Goal: Task Accomplishment & Management: Manage account settings

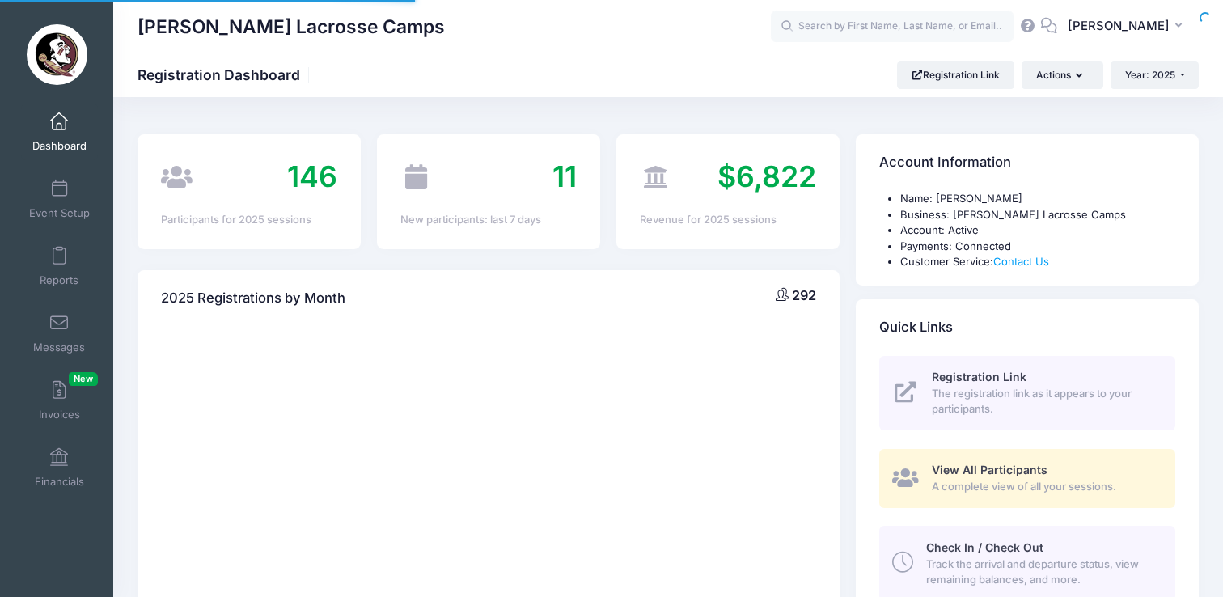
select select
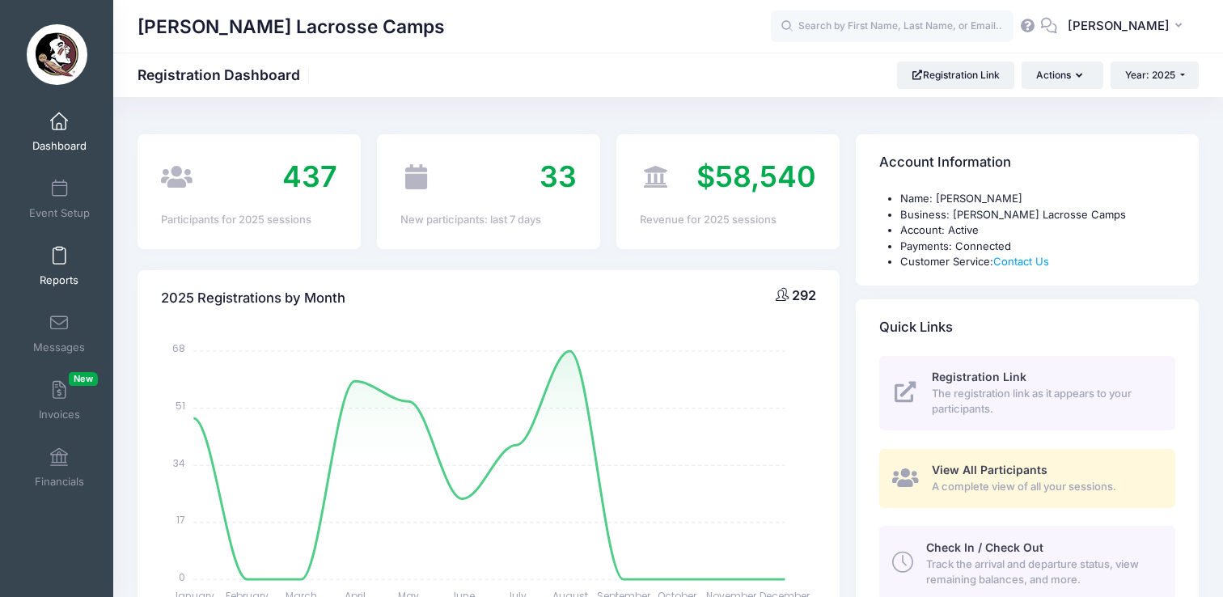
click at [50, 265] on link "Reports" at bounding box center [59, 266] width 77 height 57
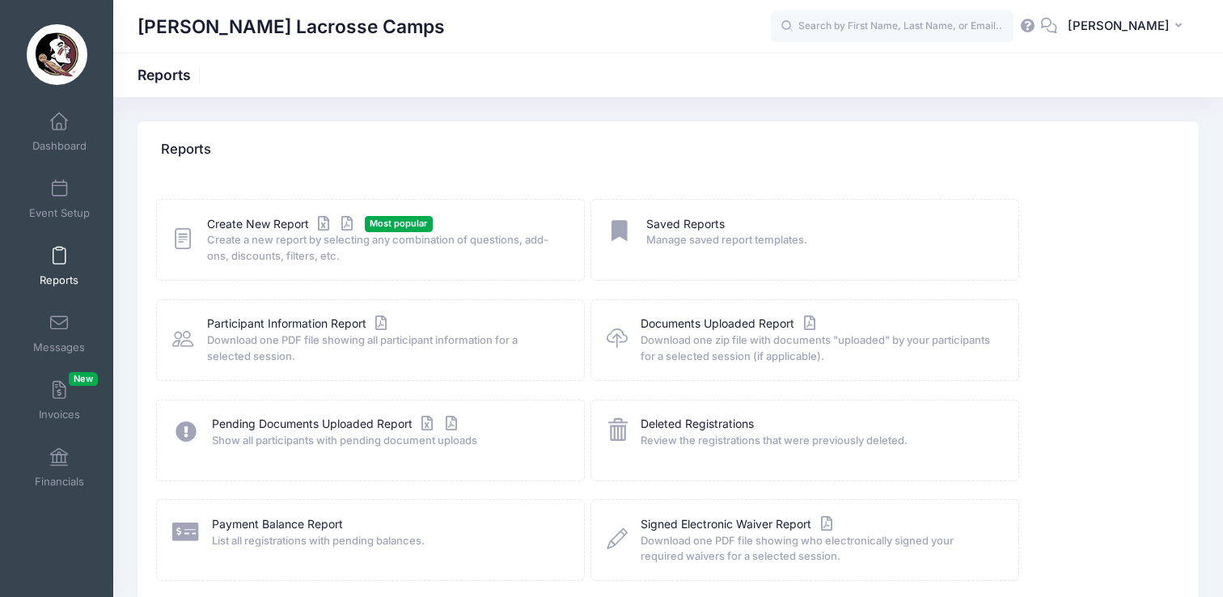
click at [179, 239] on icon at bounding box center [182, 238] width 21 height 25
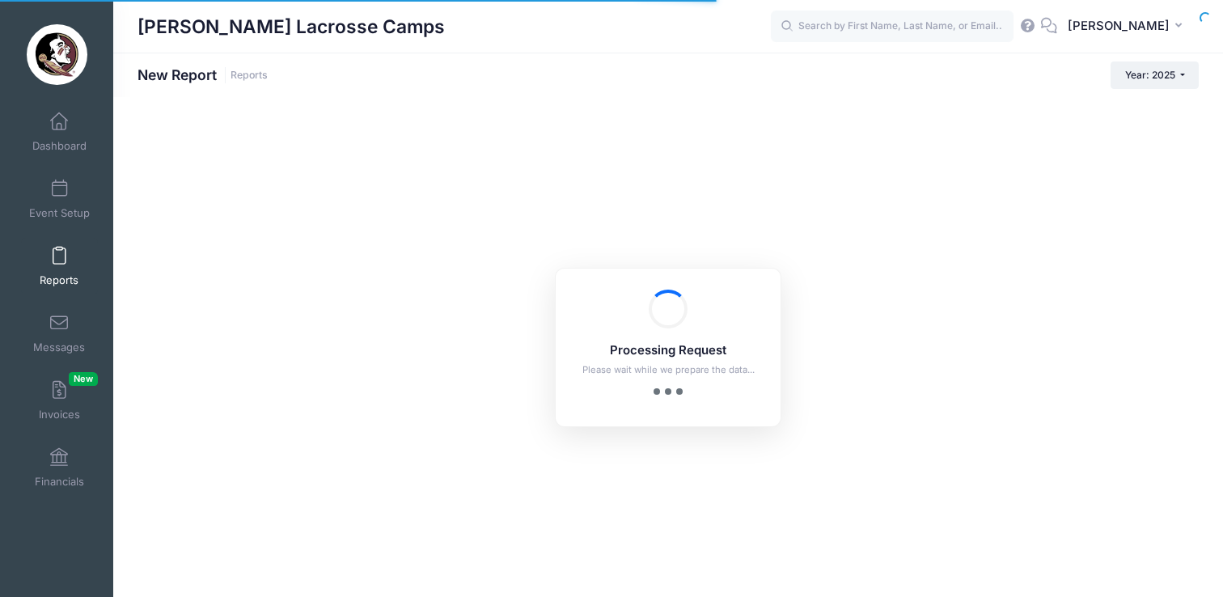
checkbox input "true"
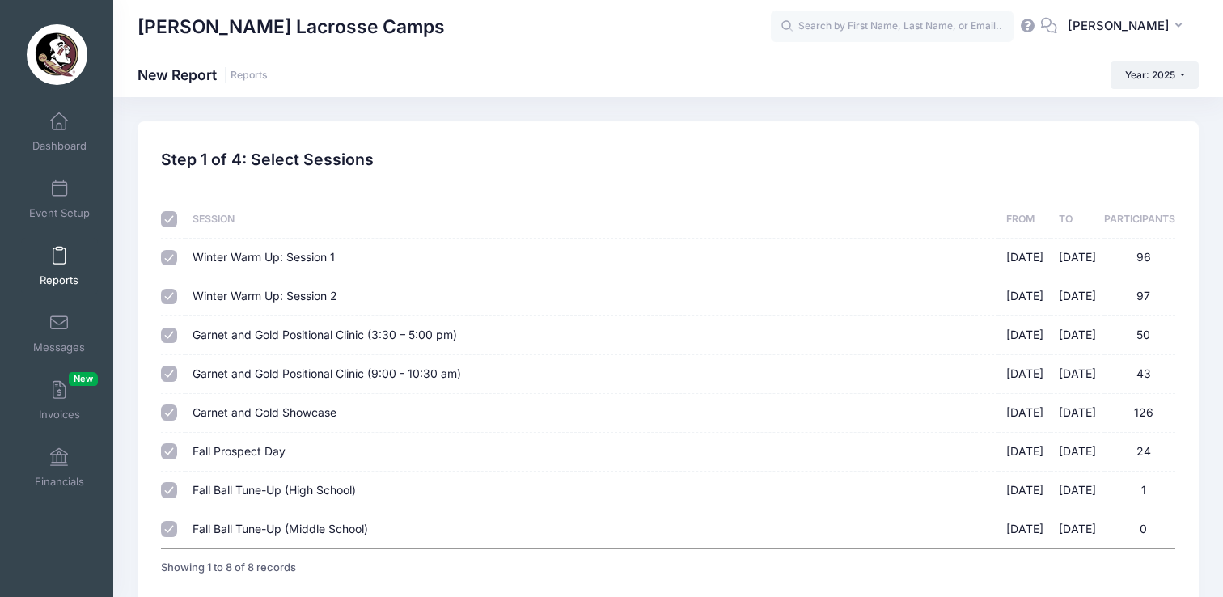
click at [169, 228] on th at bounding box center [172, 220] width 23 height 38
click at [169, 222] on input "checkbox" at bounding box center [169, 219] width 16 height 16
checkbox input "false"
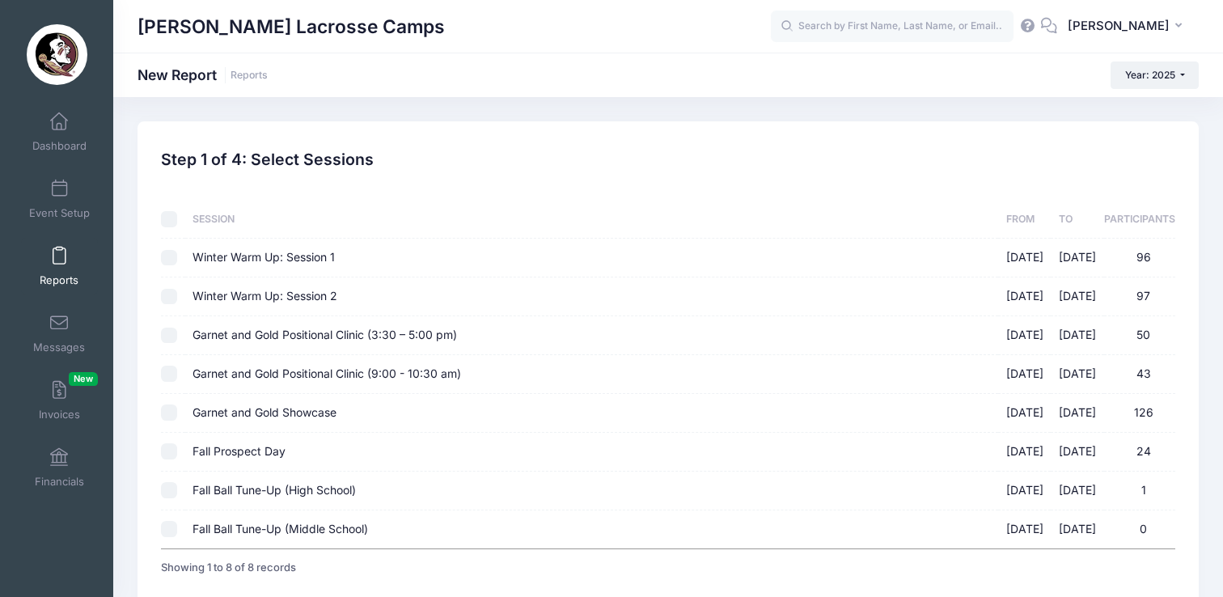
checkbox input "false"
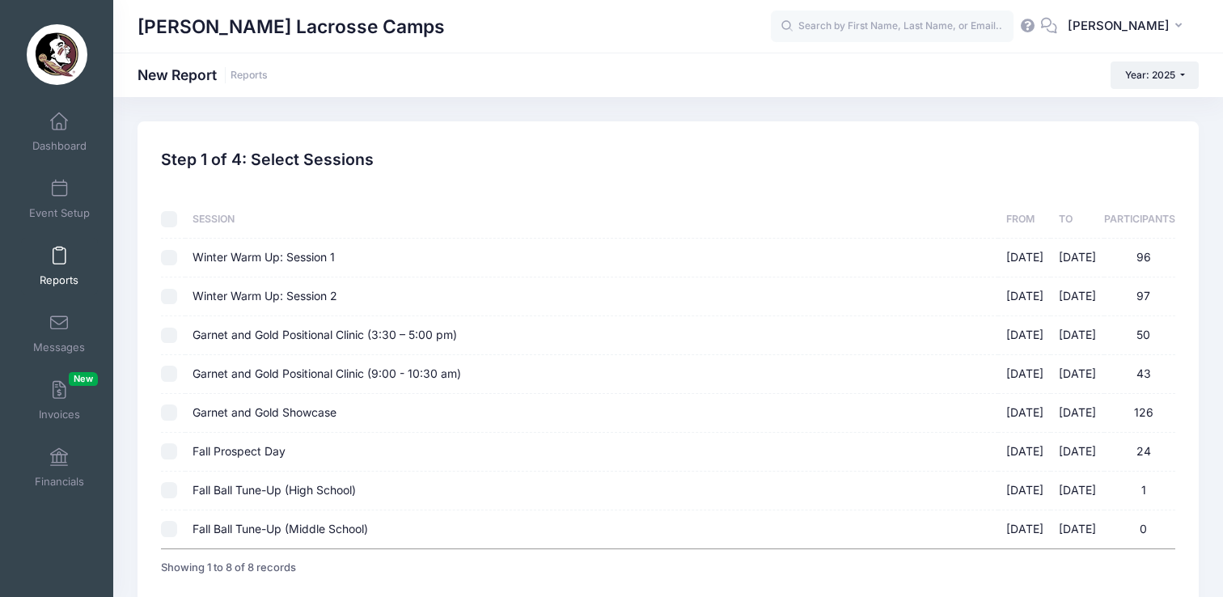
checkbox input "false"
click at [174, 414] on input "Garnet and Gold Showcase 08/17/2025 - 08/17/2025 126" at bounding box center [169, 412] width 16 height 16
checkbox input "true"
drag, startPoint x: 168, startPoint y: 368, endPoint x: 160, endPoint y: 331, distance: 38.1
click at [167, 366] on input "Garnet and Gold Positional Clinic (9:00 - 10:30 am) 08/17/2025 - 08/17/2025 43" at bounding box center [169, 374] width 16 height 16
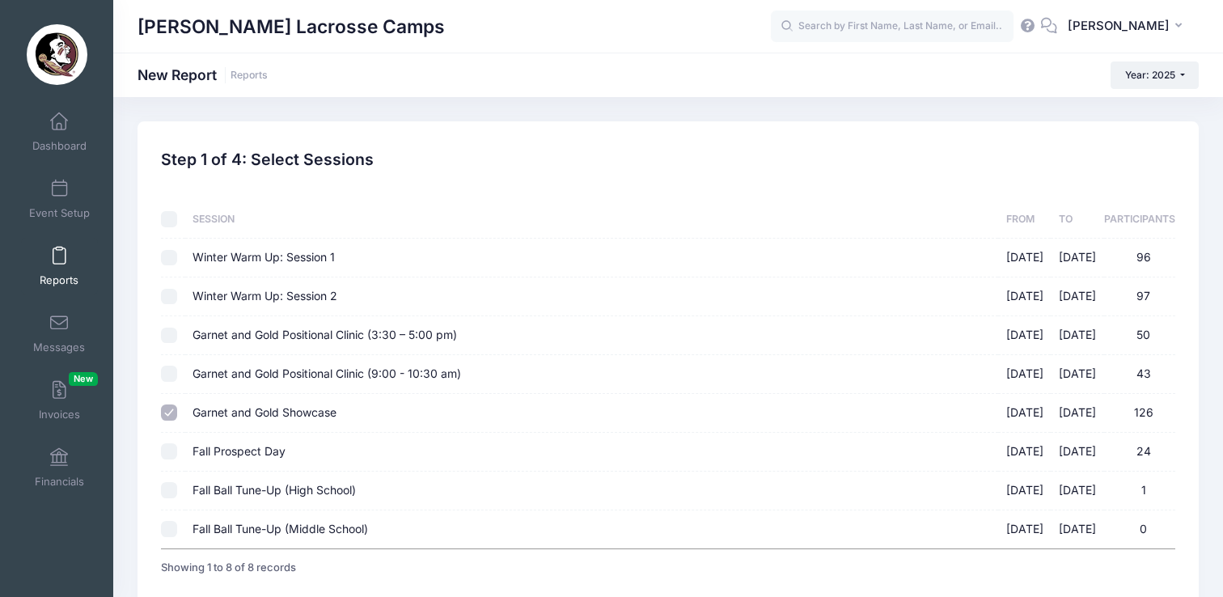
checkbox input "true"
drag, startPoint x: 160, startPoint y: 331, endPoint x: 299, endPoint y: 374, distance: 145.8
click at [160, 331] on div "Sessions Session From To Participants Winter Warm Up: Session 1 01/18/2025 - 01…" at bounding box center [669, 380] width 1030 height 411
click at [170, 336] on input "Garnet and Gold Positional Clinic (3:30 – 5:00 pm) 08/17/2025 - 08/17/2025 50" at bounding box center [169, 336] width 16 height 16
checkbox input "true"
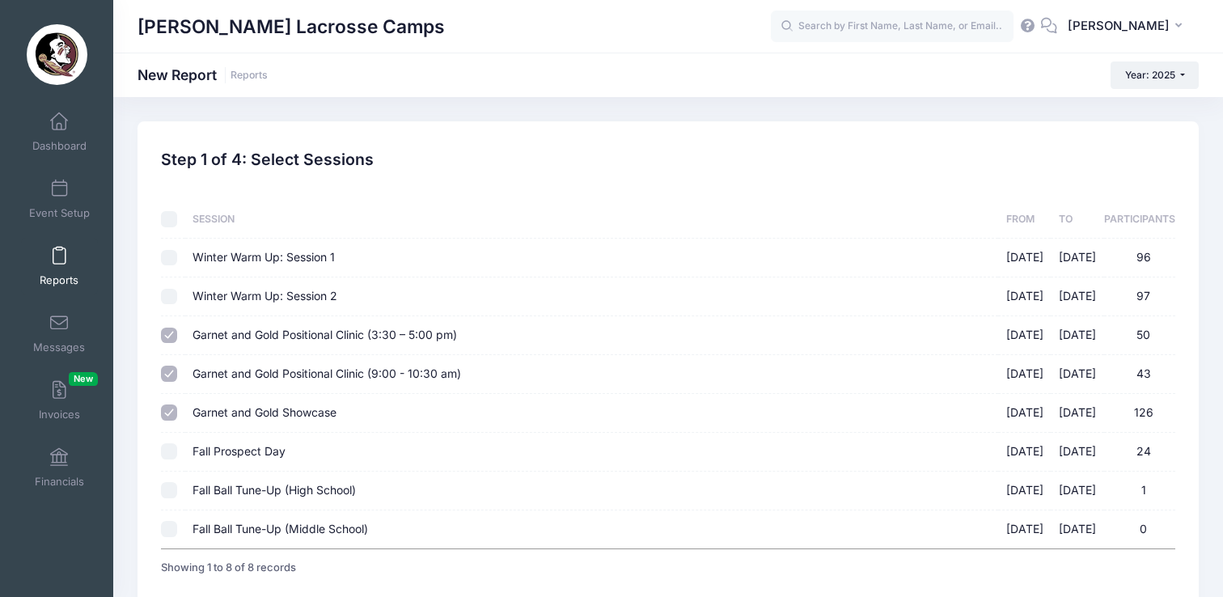
scroll to position [114, 0]
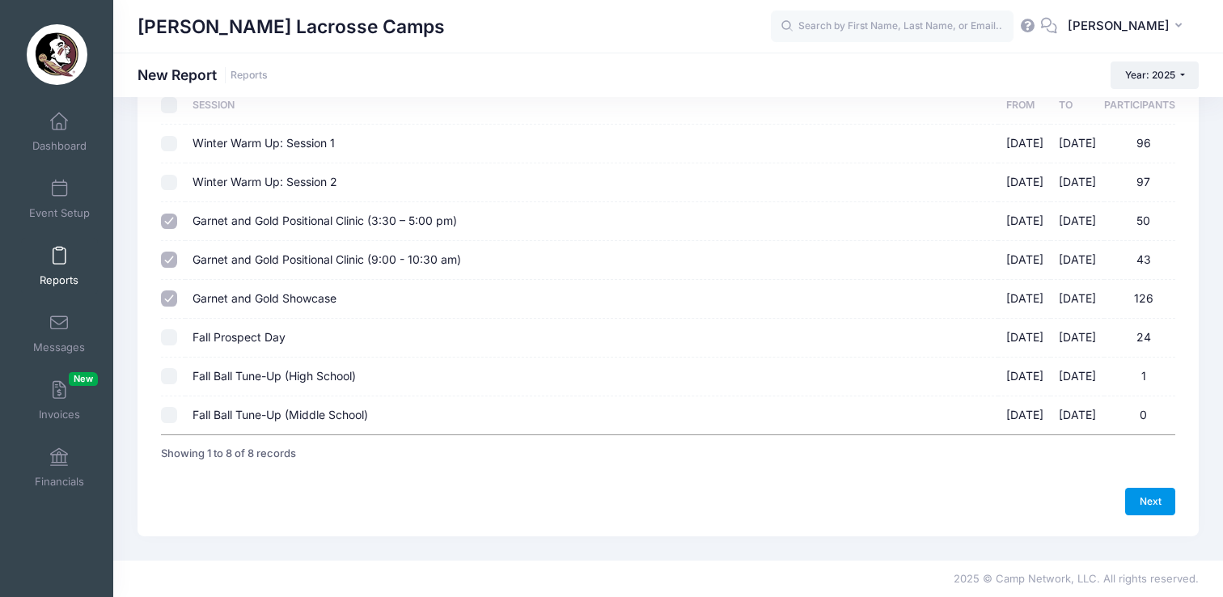
click at [1142, 496] on link "Next" at bounding box center [1150, 501] width 50 height 27
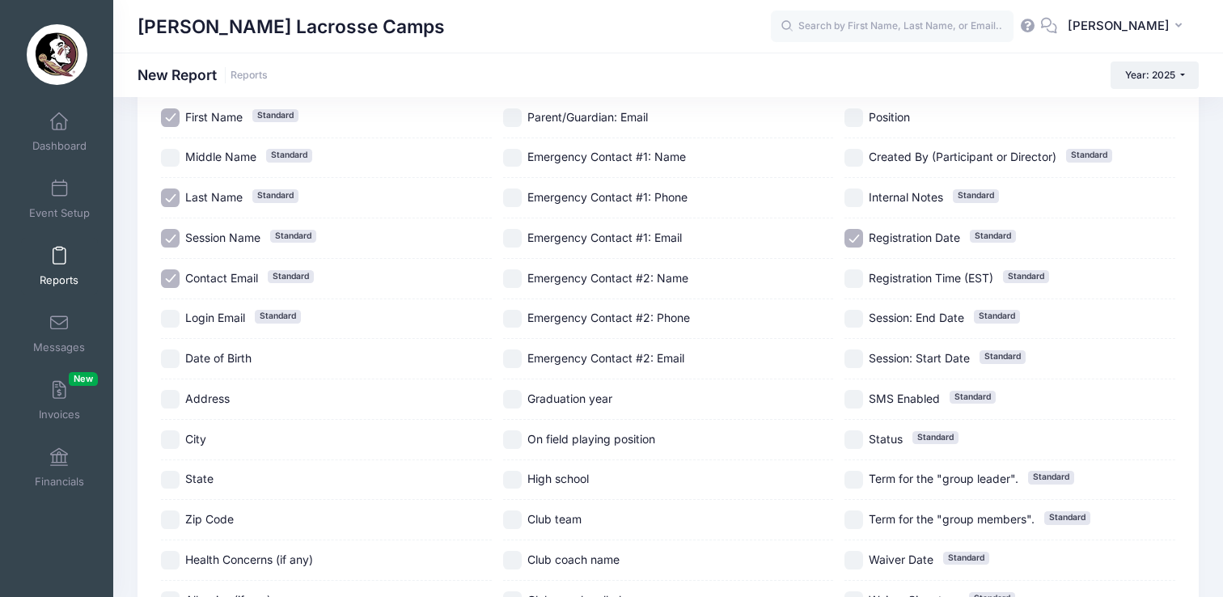
scroll to position [181, 0]
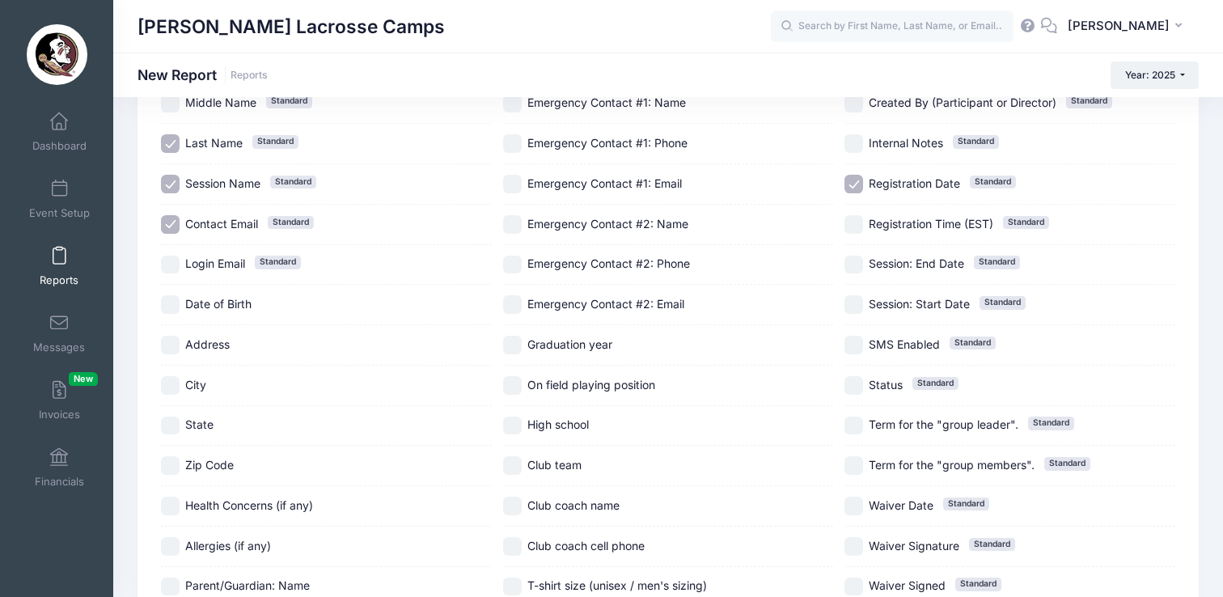
click at [520, 347] on input "Graduation year" at bounding box center [512, 345] width 19 height 19
checkbox input "true"
drag, startPoint x: 517, startPoint y: 467, endPoint x: 516, endPoint y: 421, distance: 45.3
click at [517, 467] on input "Club team" at bounding box center [512, 465] width 19 height 19
checkbox input "true"
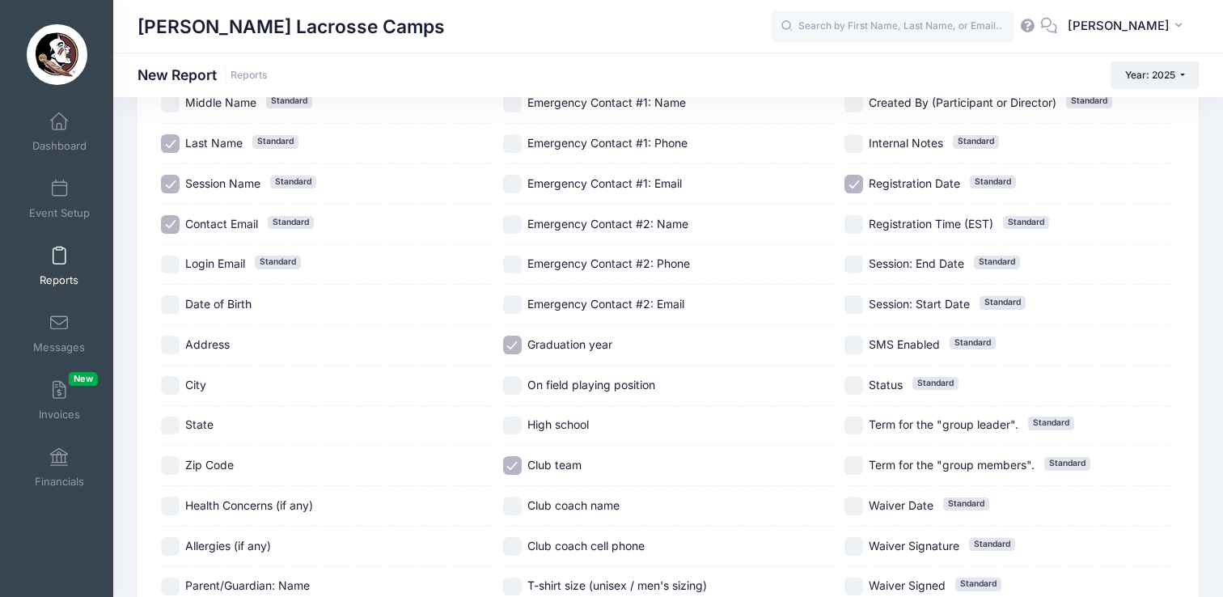
click at [517, 421] on input "High school" at bounding box center [512, 426] width 19 height 19
checkbox input "true"
click at [513, 389] on input "On field playing position" at bounding box center [512, 385] width 19 height 19
checkbox input "true"
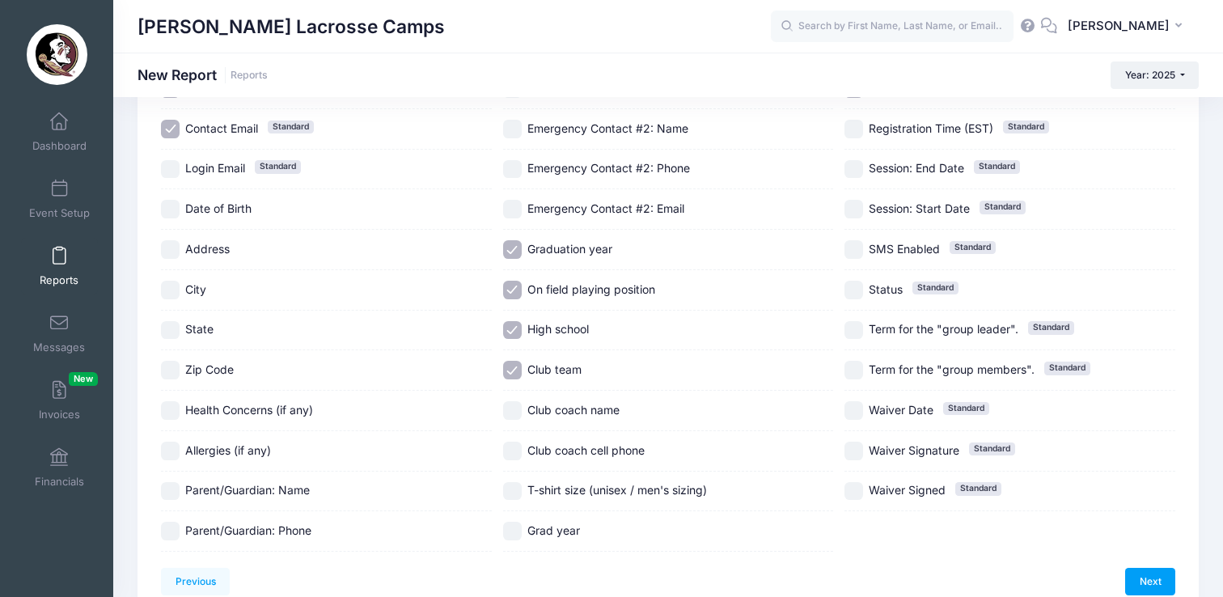
scroll to position [301, 0]
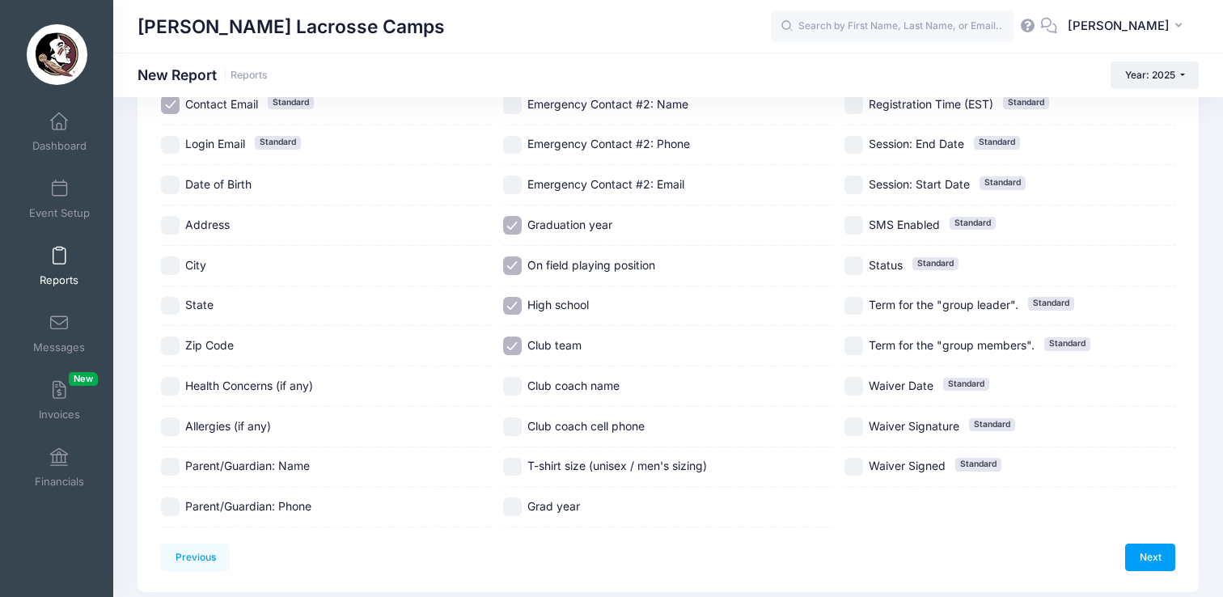
click at [521, 506] on label "Grad year" at bounding box center [668, 506] width 331 height 19
checkbox input "true"
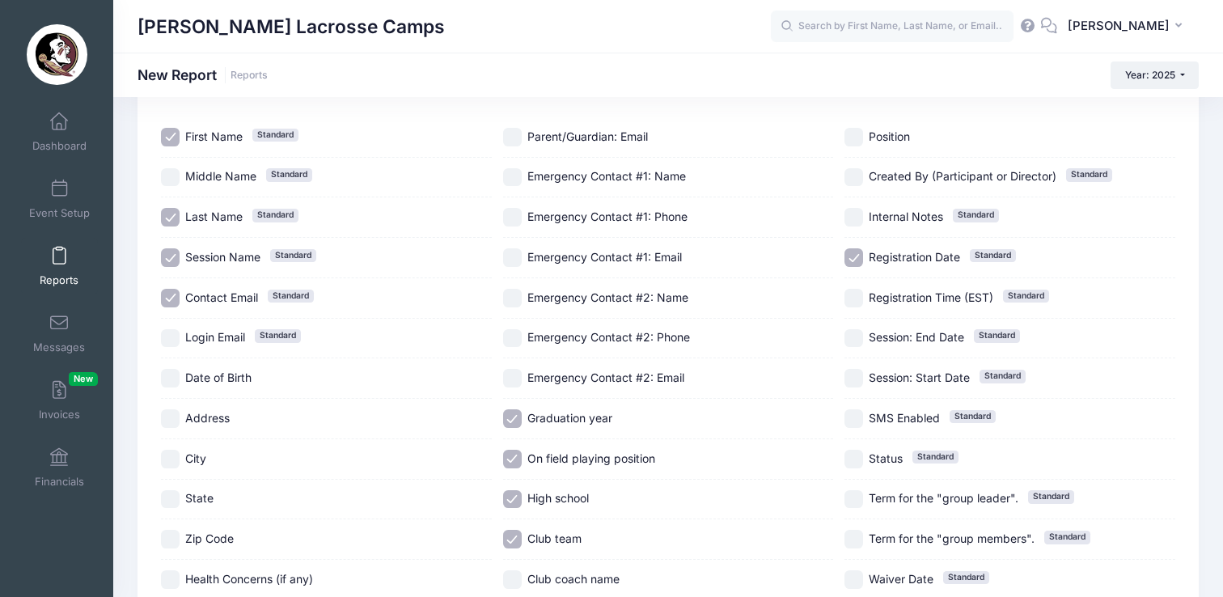
scroll to position [0, 0]
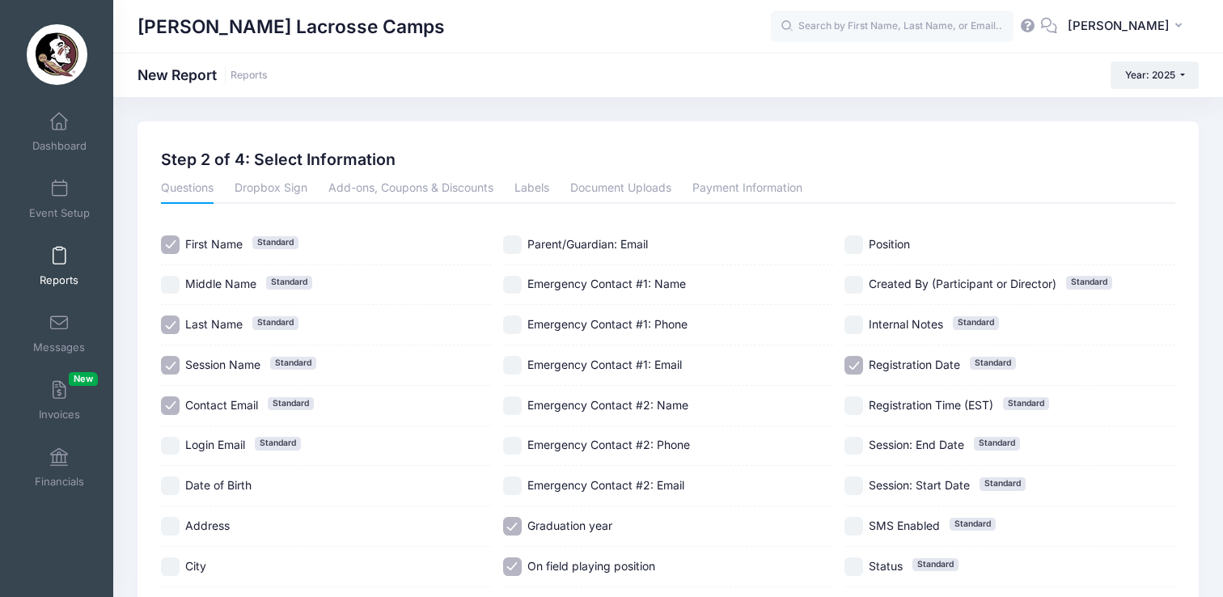
drag, startPoint x: 855, startPoint y: 241, endPoint x: 797, endPoint y: 311, distance: 90.7
click at [855, 241] on input "Position" at bounding box center [853, 244] width 19 height 19
checkbox input "true"
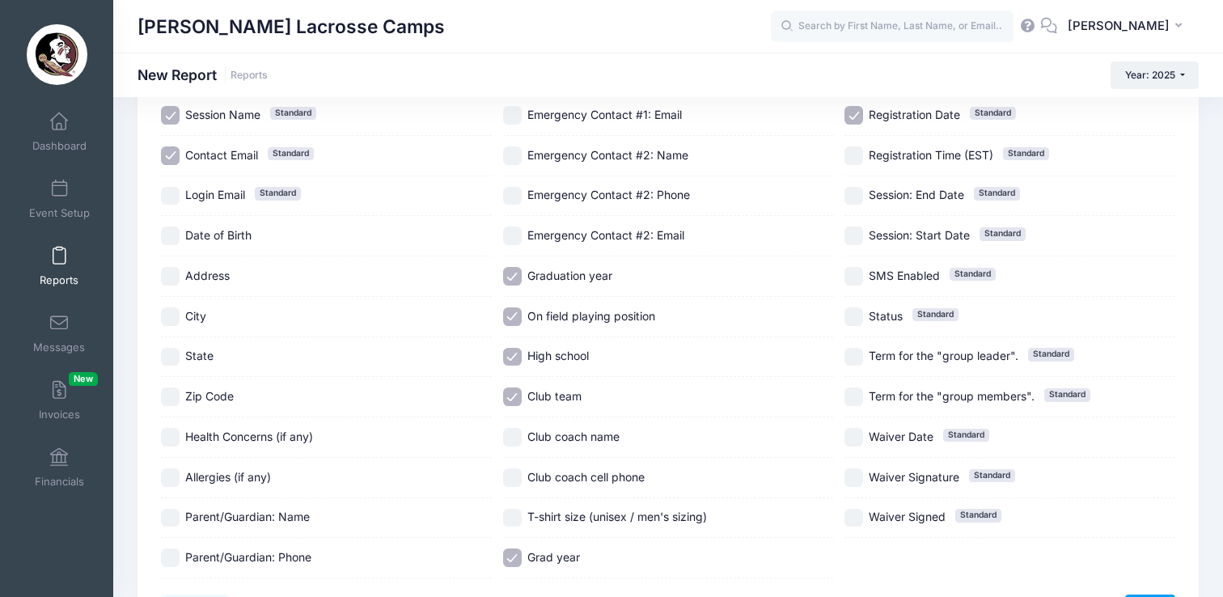
scroll to position [288, 0]
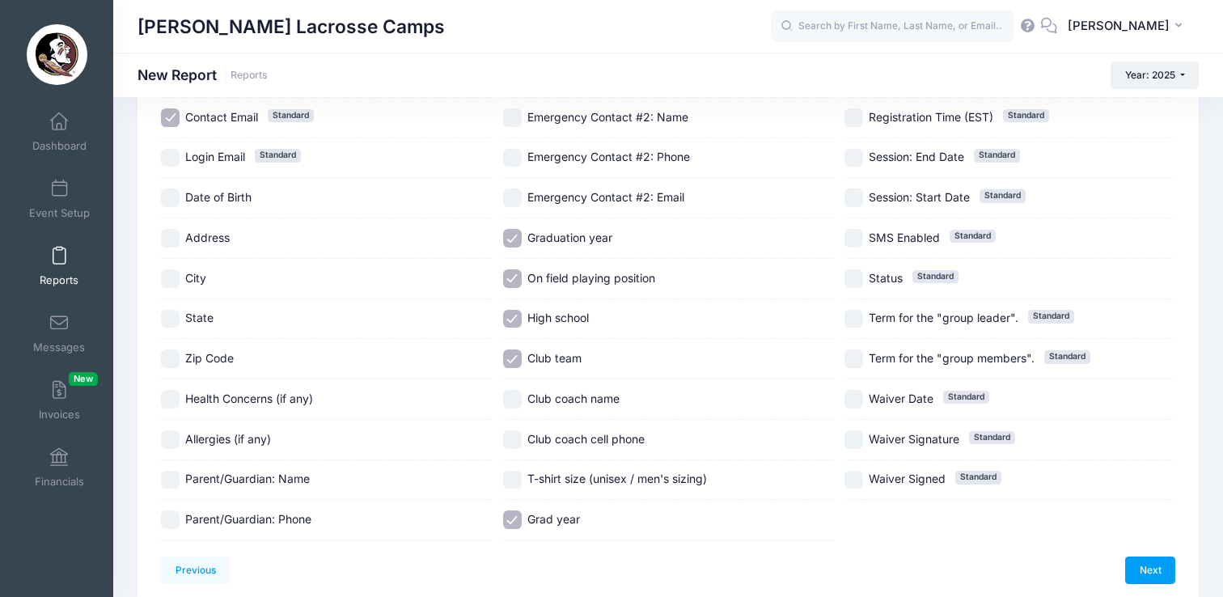
click at [173, 285] on input "City" at bounding box center [170, 278] width 19 height 19
checkbox input "true"
click at [175, 323] on input "State" at bounding box center [170, 319] width 19 height 19
checkbox input "true"
click at [1165, 567] on link "Next" at bounding box center [1150, 569] width 50 height 27
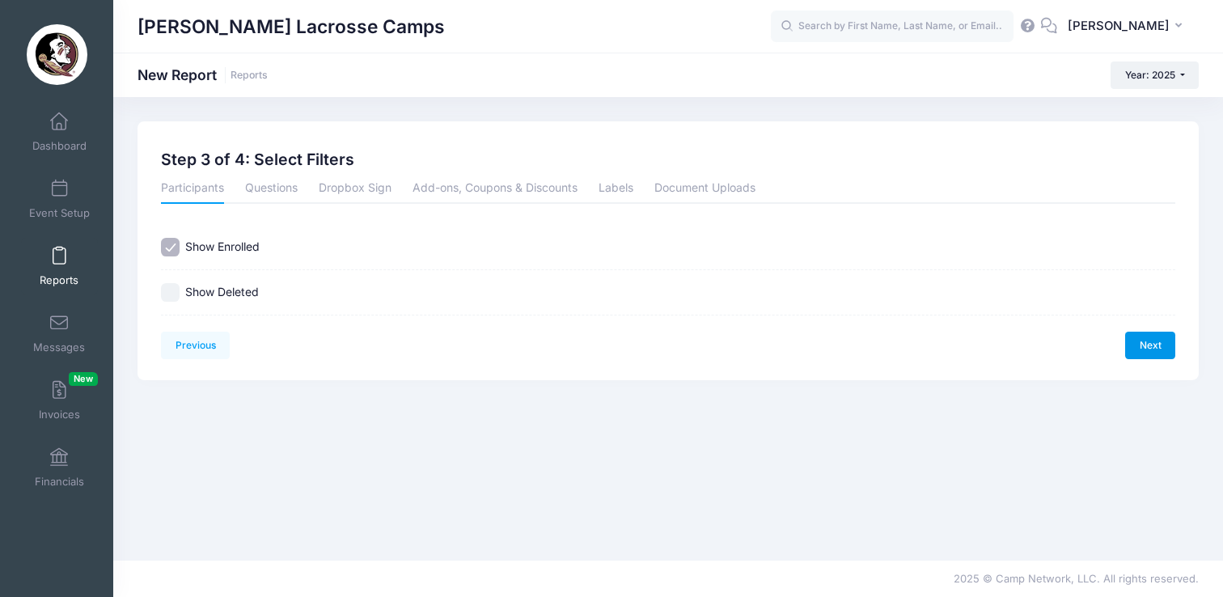
scroll to position [0, 0]
click at [1145, 346] on link "Next" at bounding box center [1150, 345] width 50 height 27
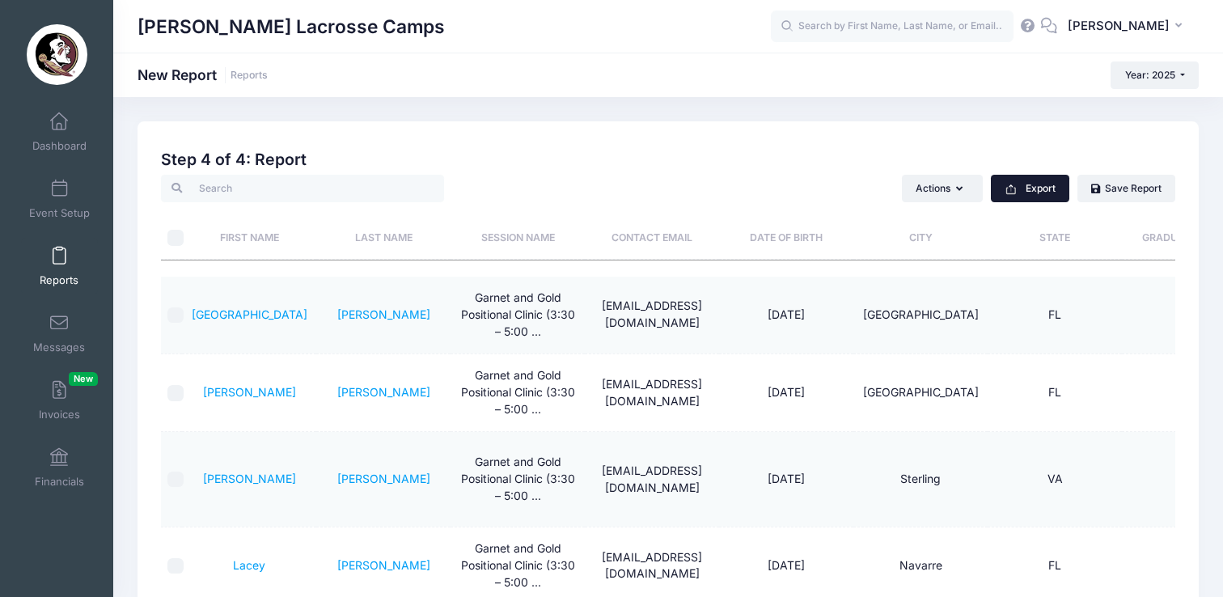
click at [1031, 197] on button "Export" at bounding box center [1030, 188] width 78 height 27
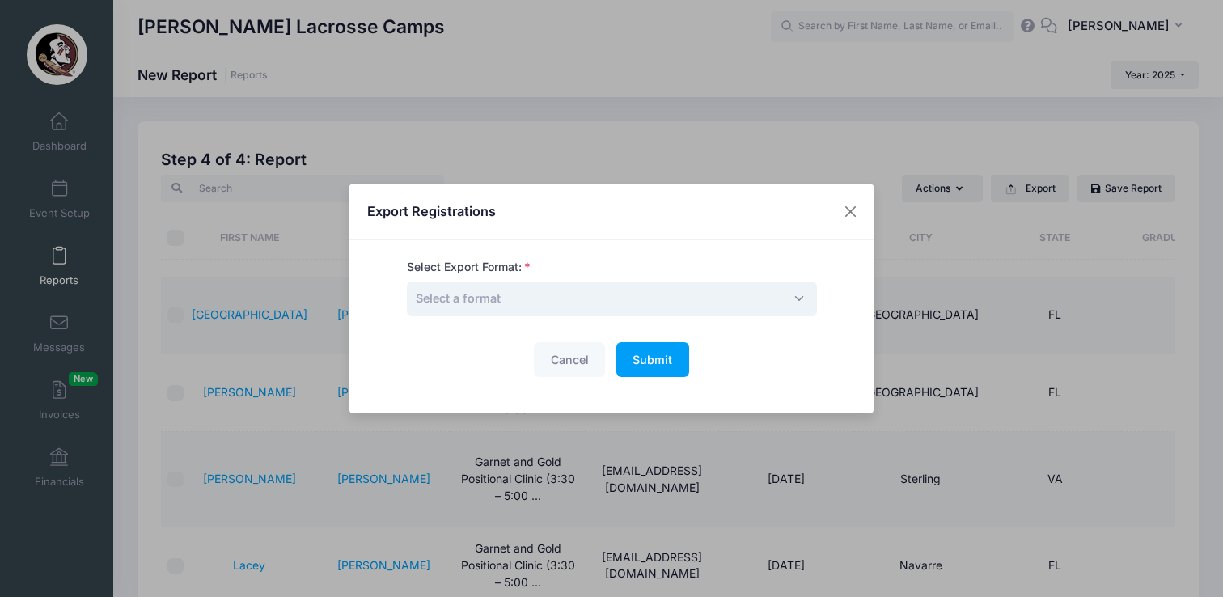
click at [636, 302] on span "Select a format" at bounding box center [612, 298] width 410 height 35
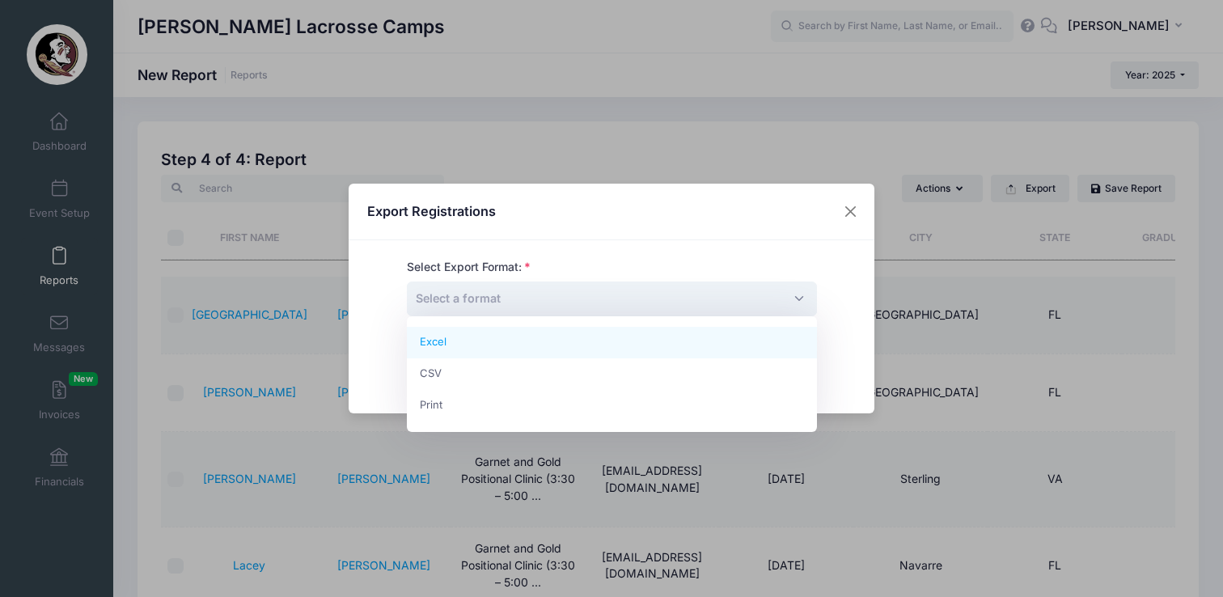
select select "excel"
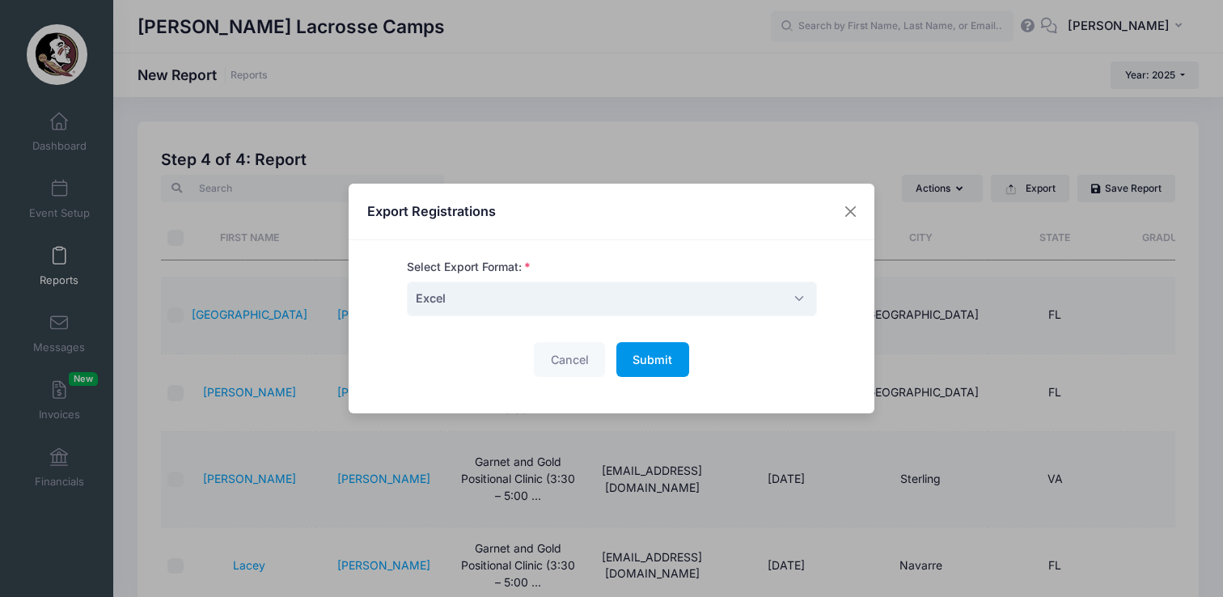
click at [653, 355] on span "Submit" at bounding box center [652, 360] width 40 height 14
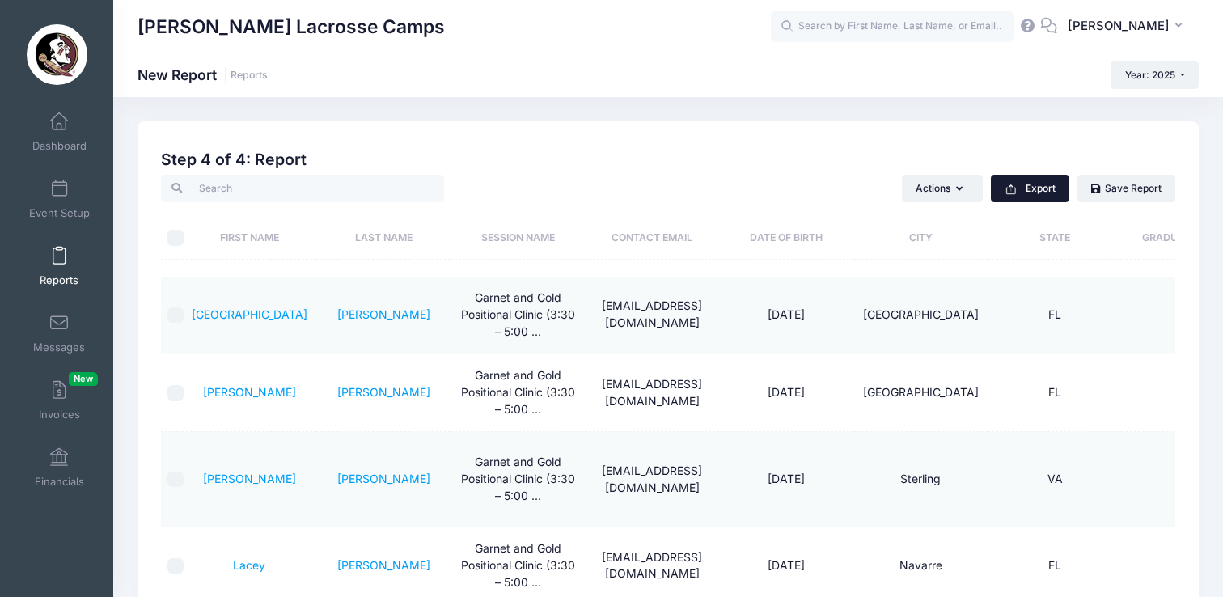
scroll to position [114, 0]
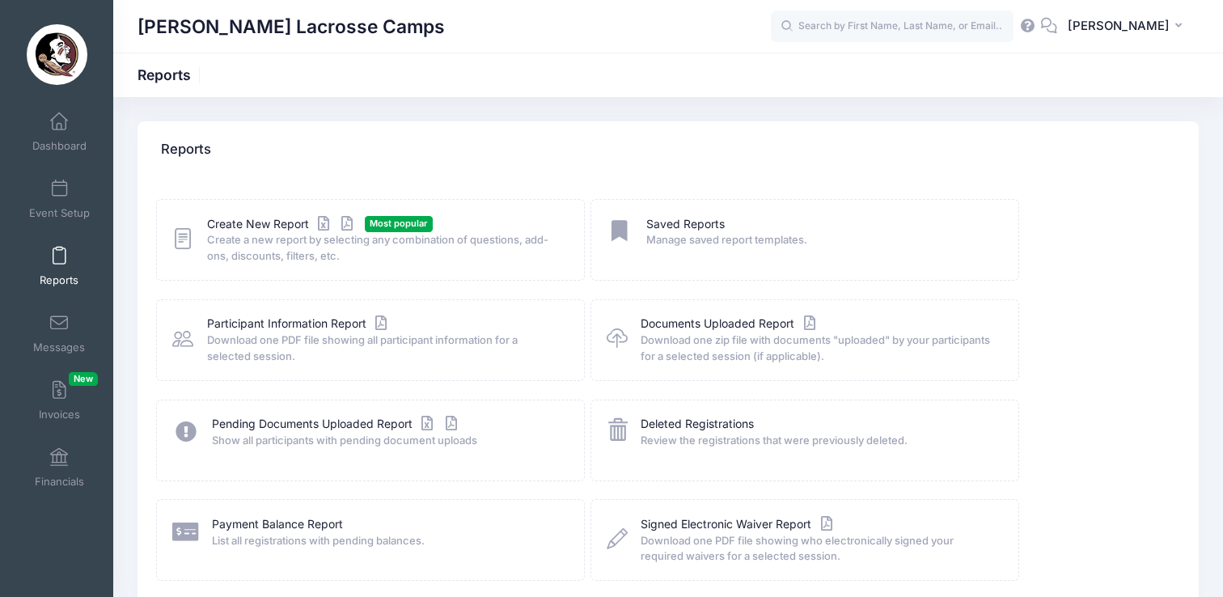
click at [180, 236] on icon at bounding box center [182, 238] width 21 height 25
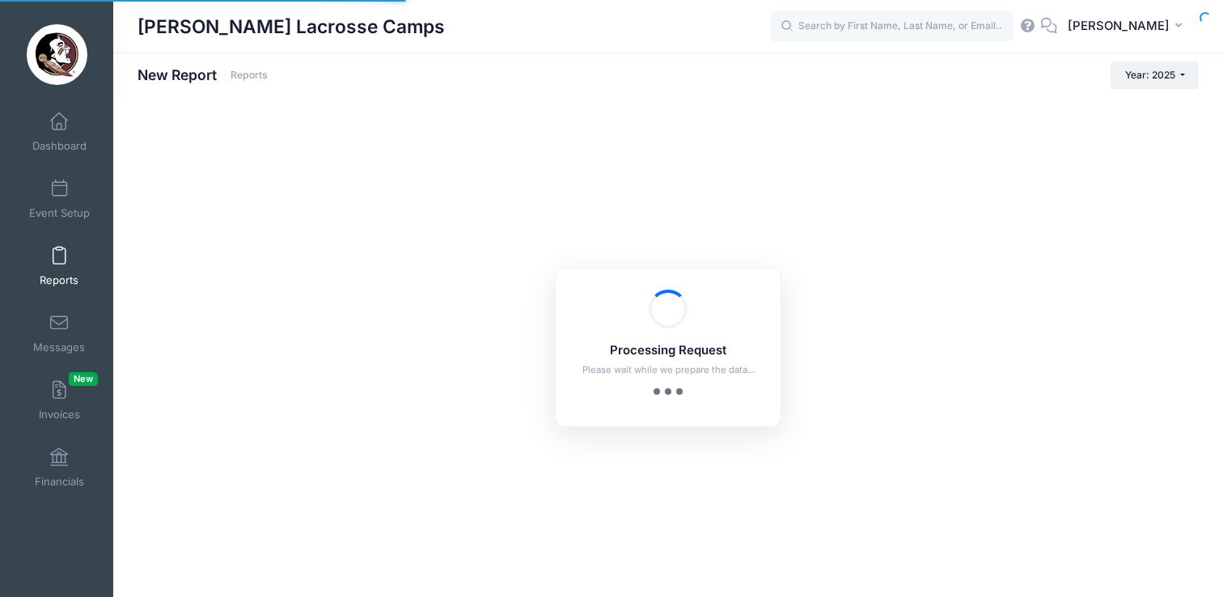
checkbox input "true"
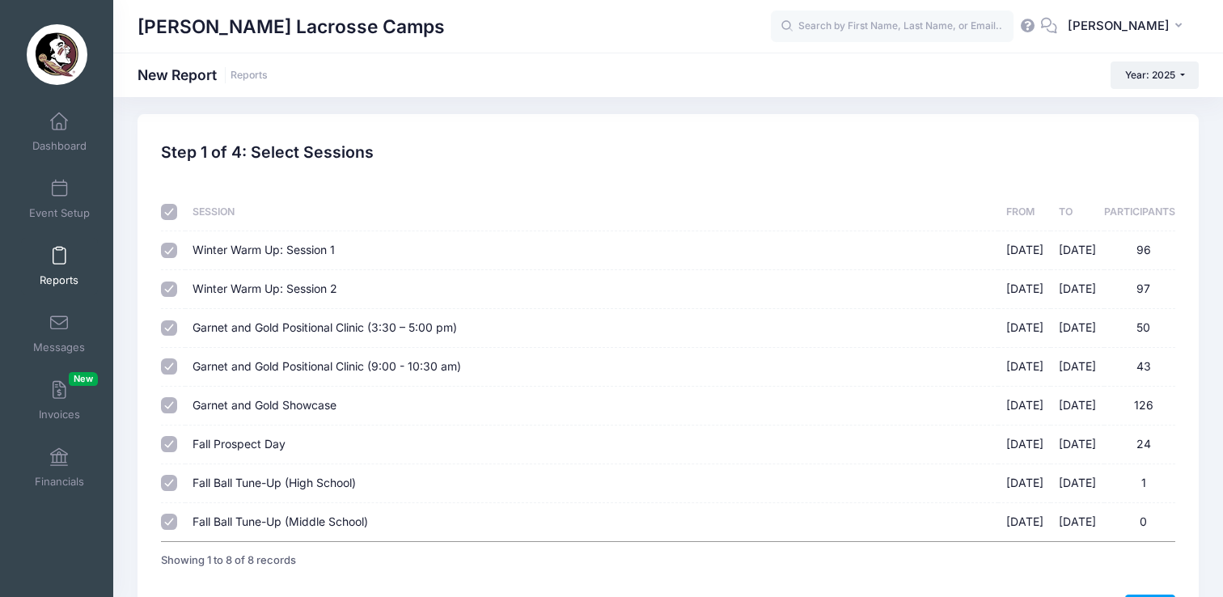
scroll to position [25, 0]
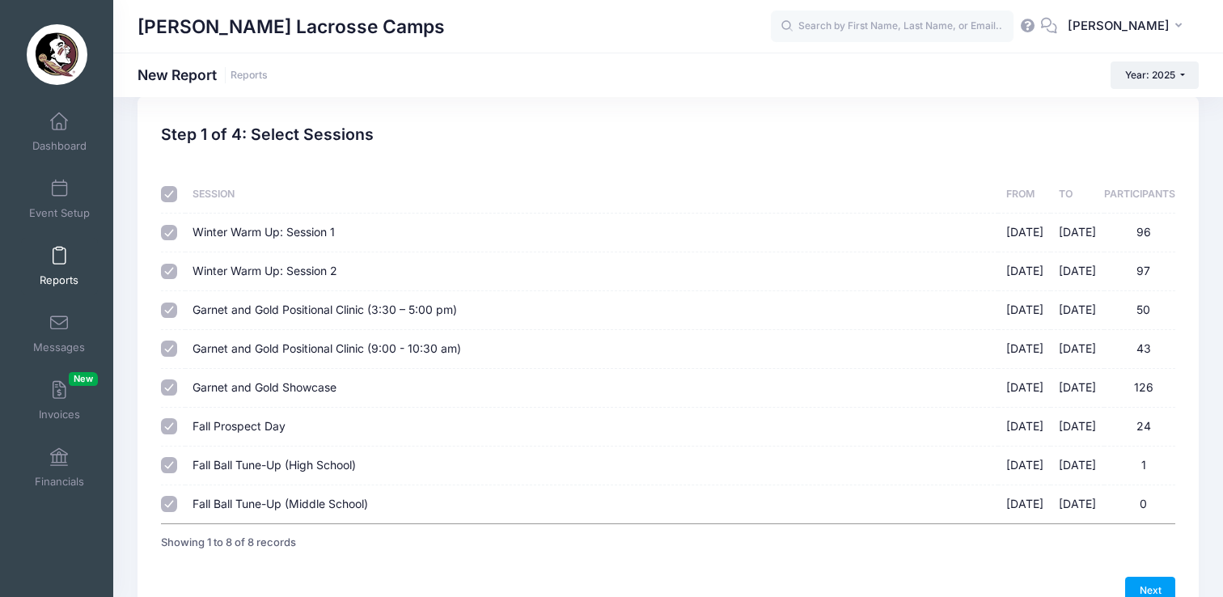
click at [168, 191] on input "checkbox" at bounding box center [169, 194] width 16 height 16
checkbox input "false"
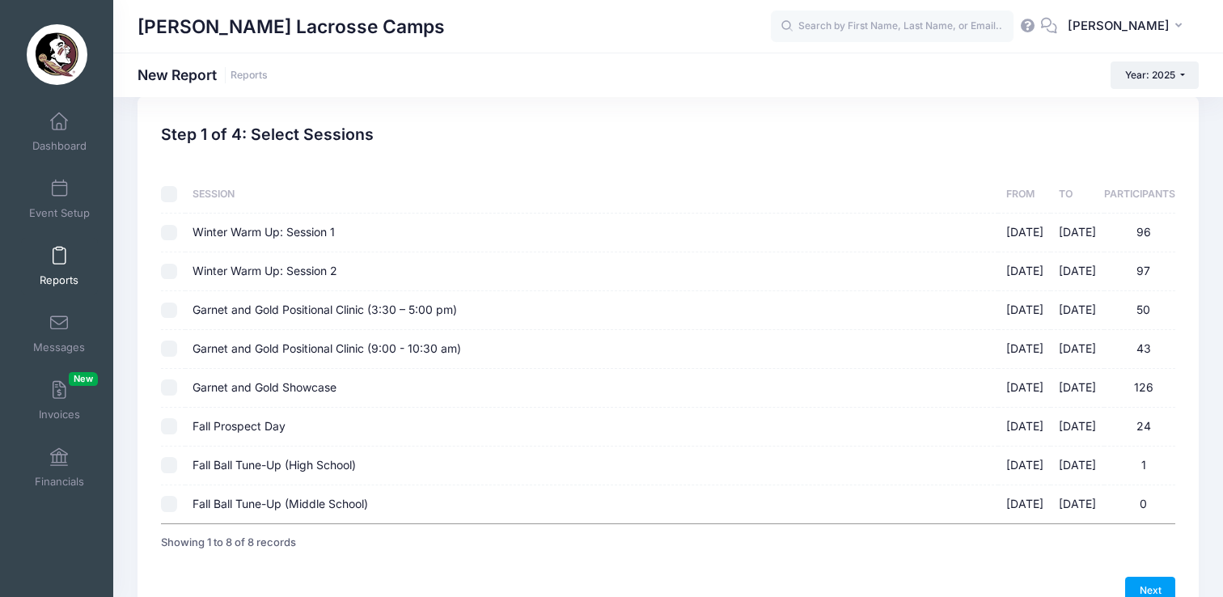
checkbox input "false"
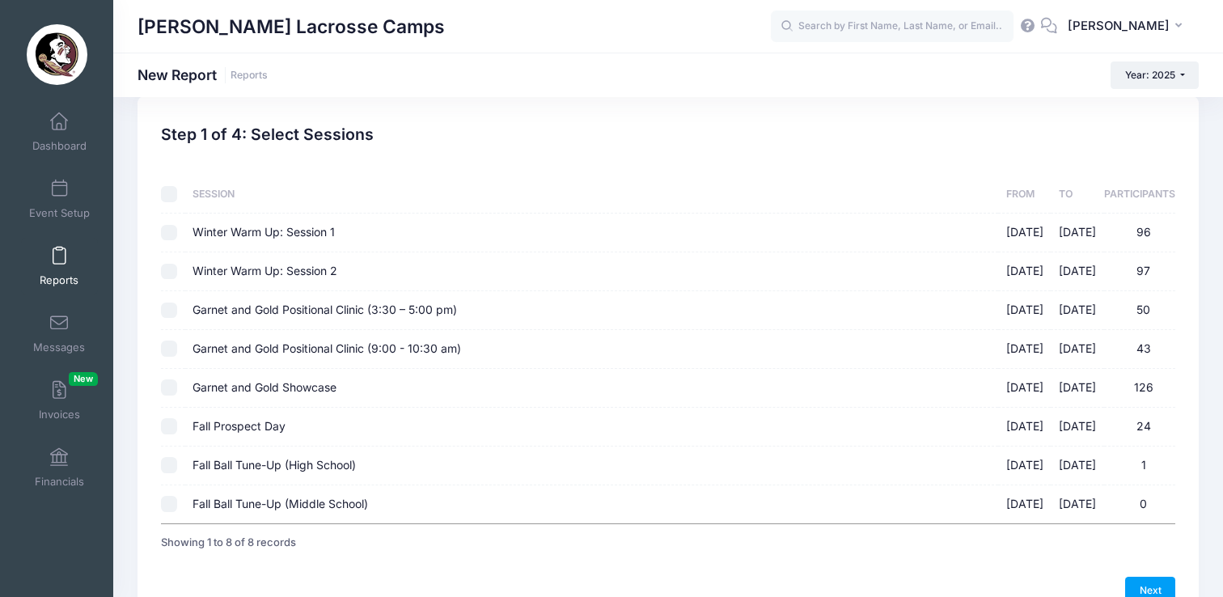
click at [169, 390] on input "Garnet and Gold Showcase 08/17/2025 - 08/17/2025 126" at bounding box center [169, 387] width 16 height 16
checkbox input "true"
click at [1157, 584] on link "Next" at bounding box center [1150, 590] width 50 height 27
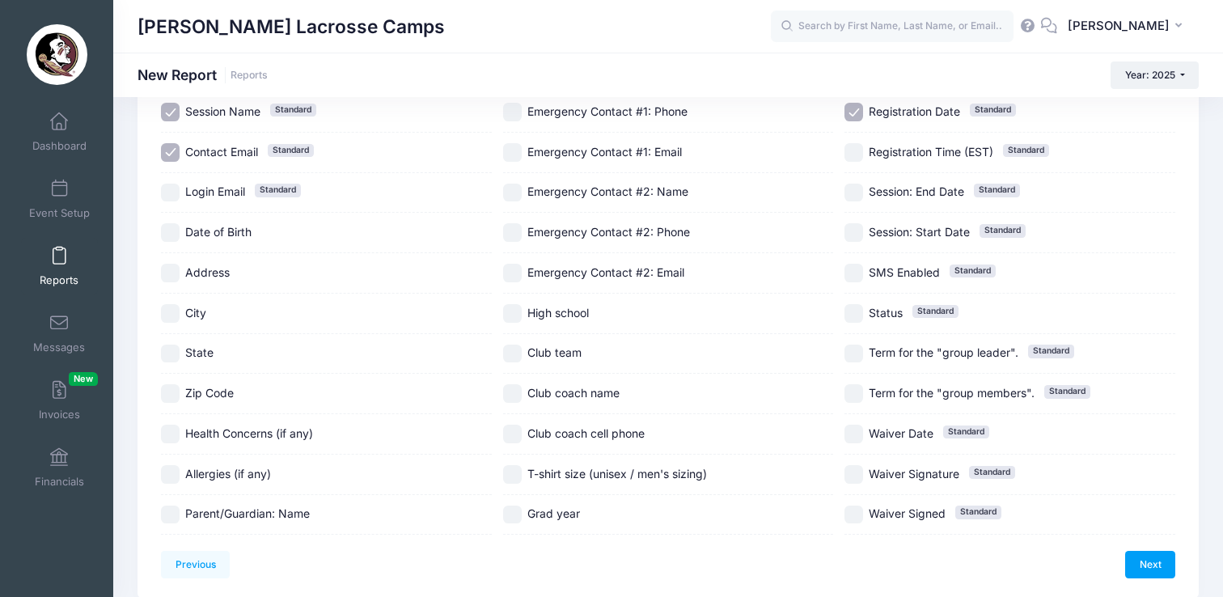
scroll to position [264, 0]
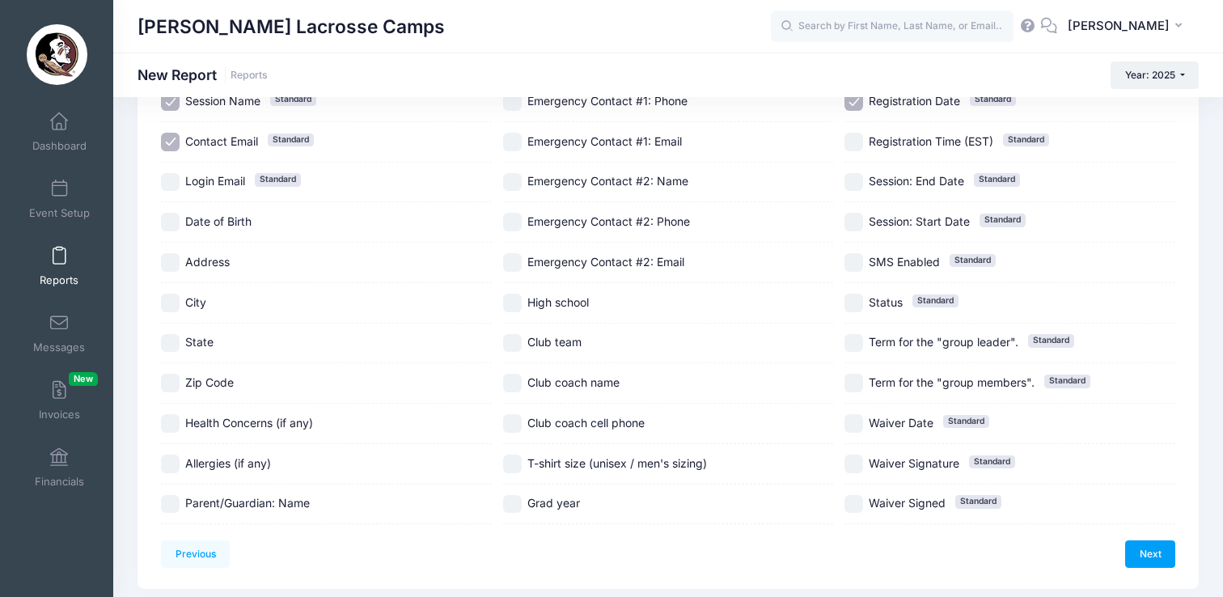
click at [59, 257] on span at bounding box center [59, 256] width 0 height 18
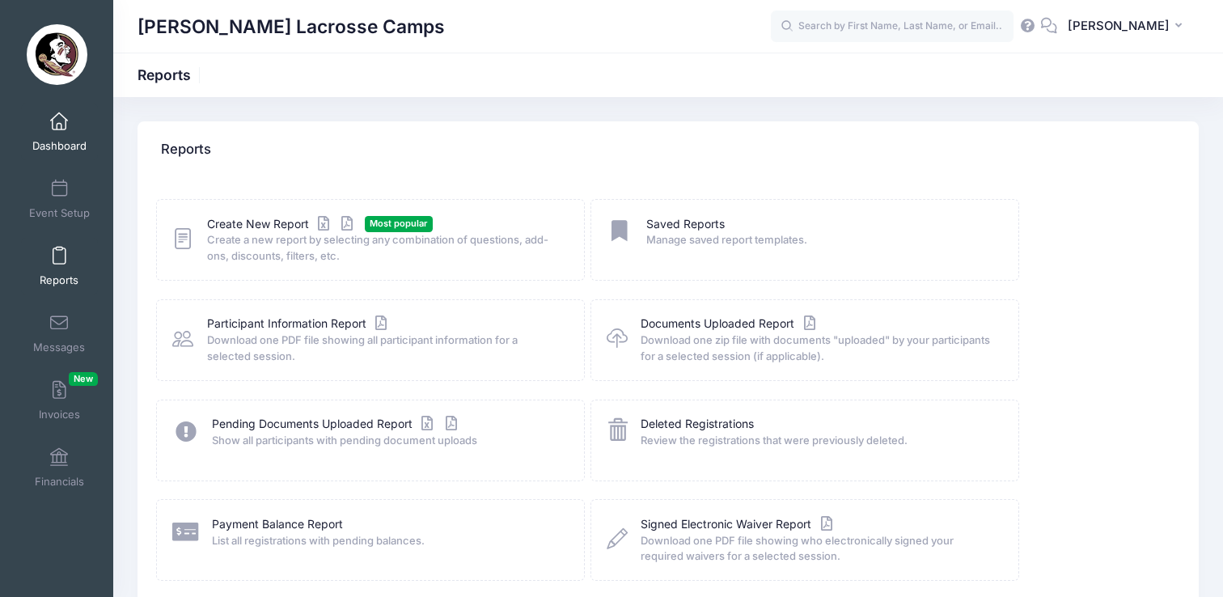
click at [50, 142] on span "Dashboard" at bounding box center [59, 146] width 54 height 14
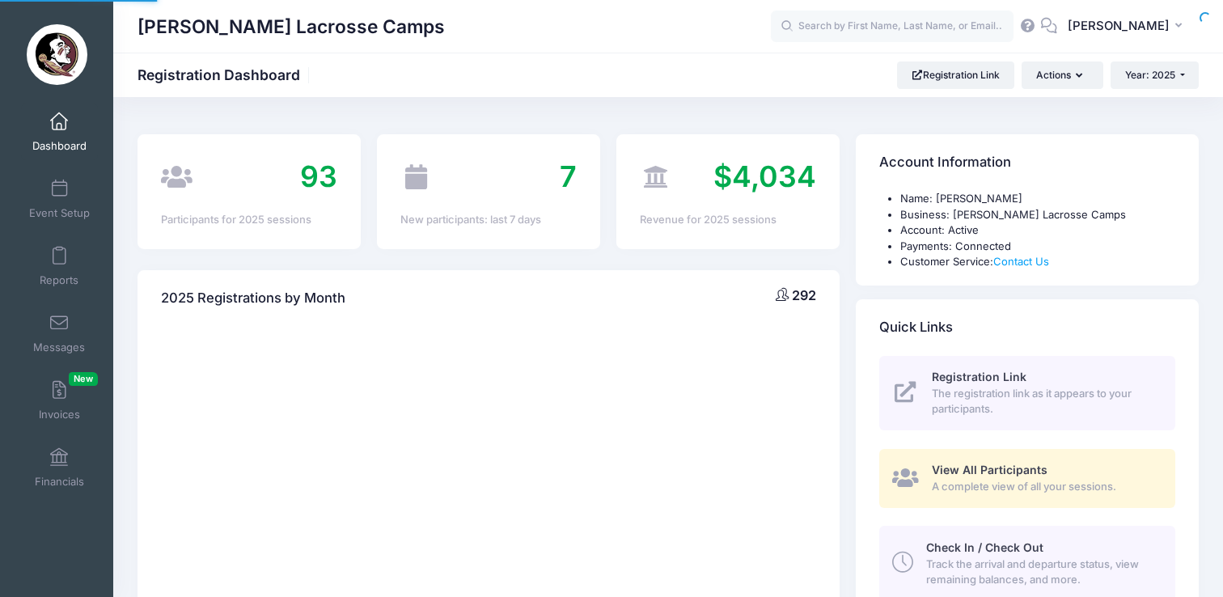
select select
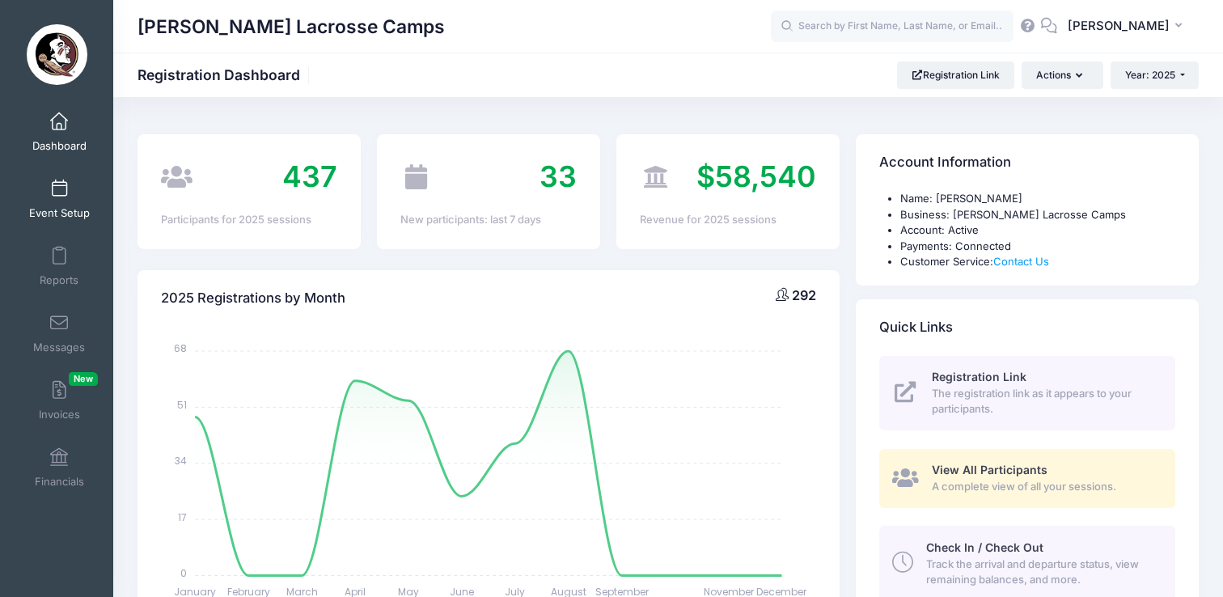
click at [55, 204] on link "Event Setup" at bounding box center [59, 199] width 77 height 57
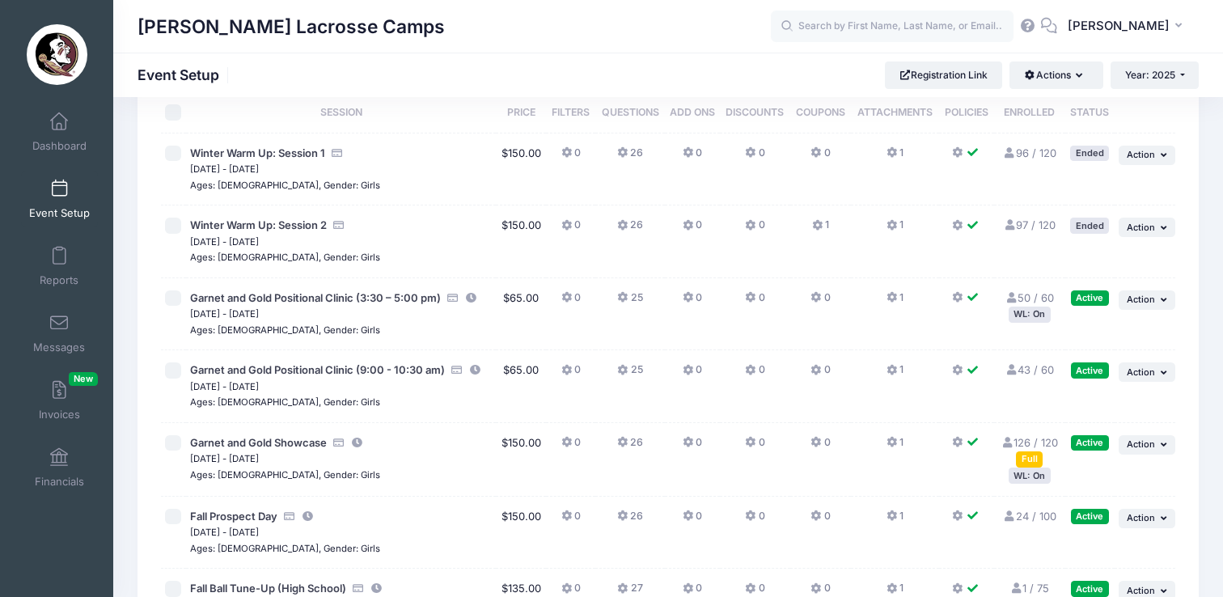
scroll to position [89, 0]
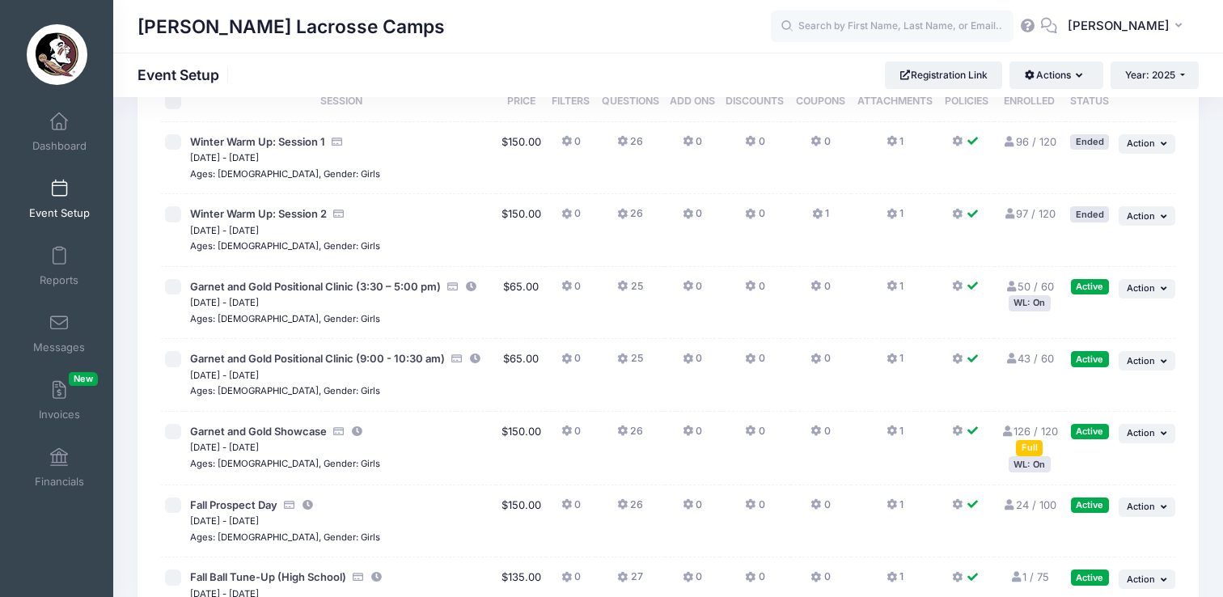
click at [1033, 464] on div "WL: On" at bounding box center [1030, 463] width 42 height 15
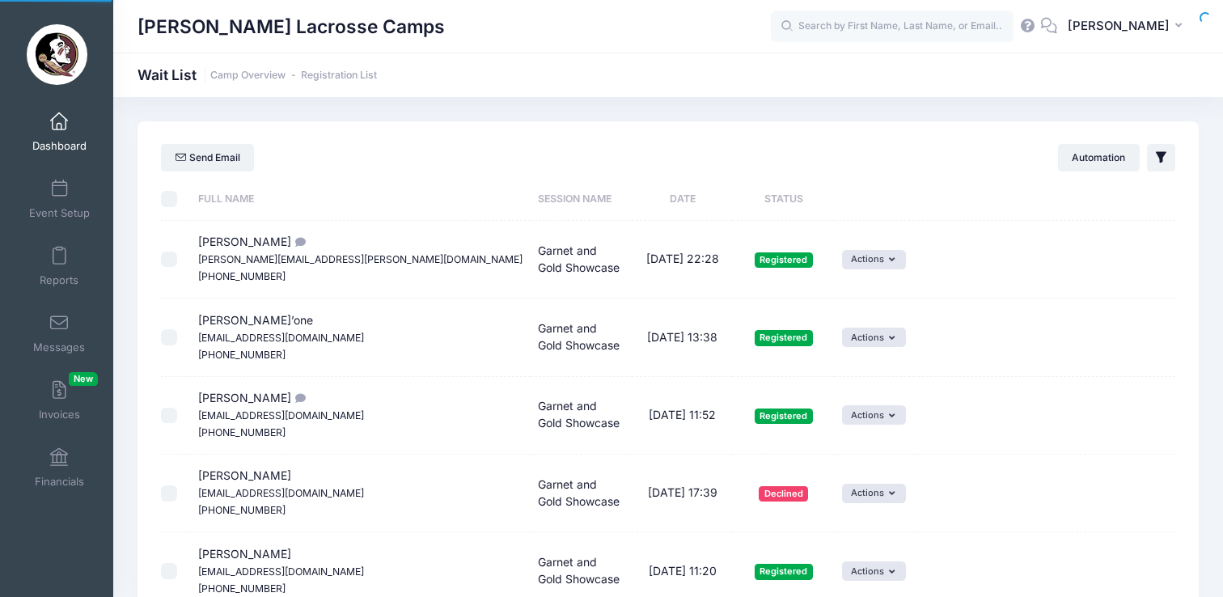
select select "50"
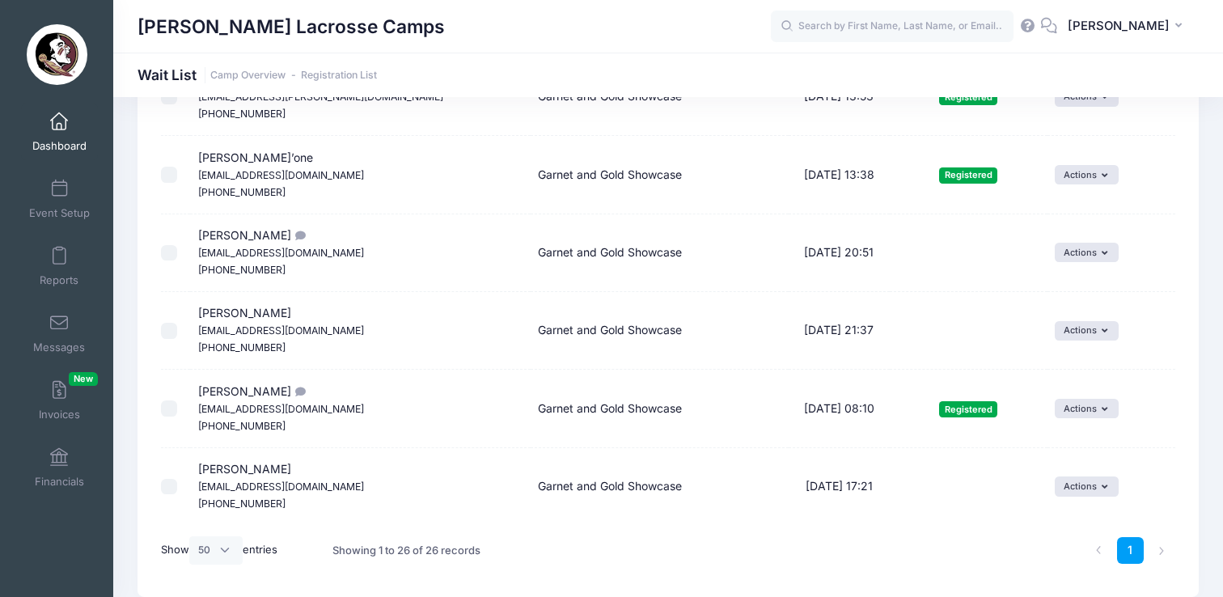
scroll to position [1755, 0]
drag, startPoint x: 254, startPoint y: 313, endPoint x: 245, endPoint y: 288, distance: 26.6
click at [253, 313] on span "Penny Miller Ejminder@yahoo.com (484) 343-8770" at bounding box center [281, 329] width 166 height 48
click at [227, 472] on span "Izzy Wrobleski wroblisa@berkeleyprep.org (813) 774-2656" at bounding box center [281, 485] width 166 height 48
drag, startPoint x: 290, startPoint y: 471, endPoint x: 197, endPoint y: 471, distance: 92.2
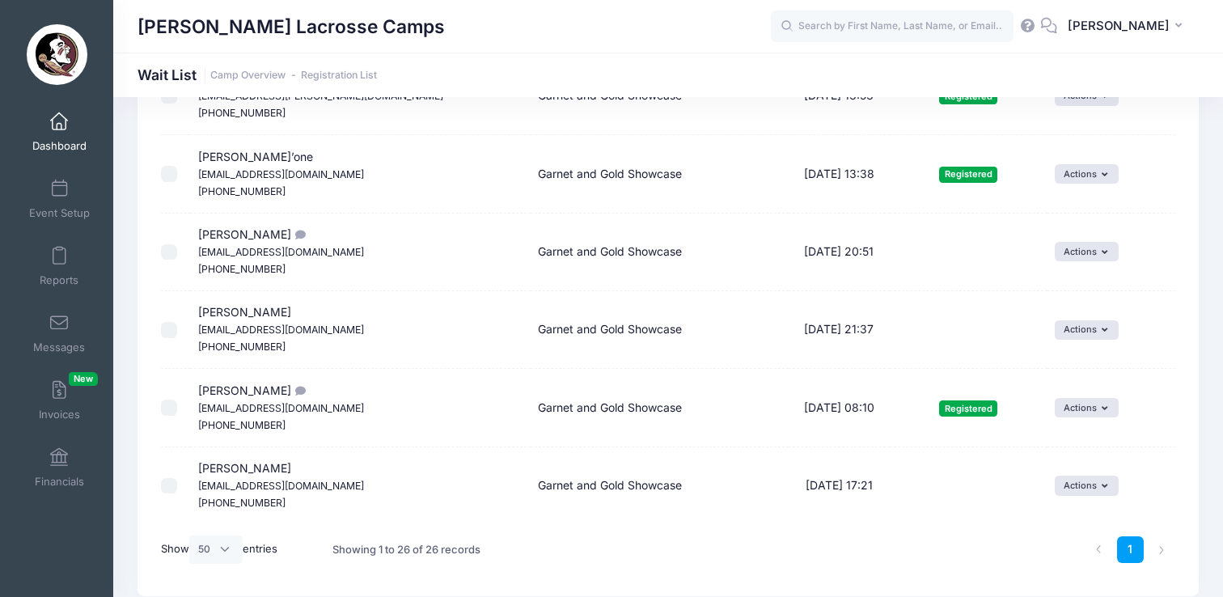
click at [197, 471] on td "Izzy Wrobleski wroblisa@berkeleyprep.org (813) 774-2656" at bounding box center [360, 485] width 340 height 77
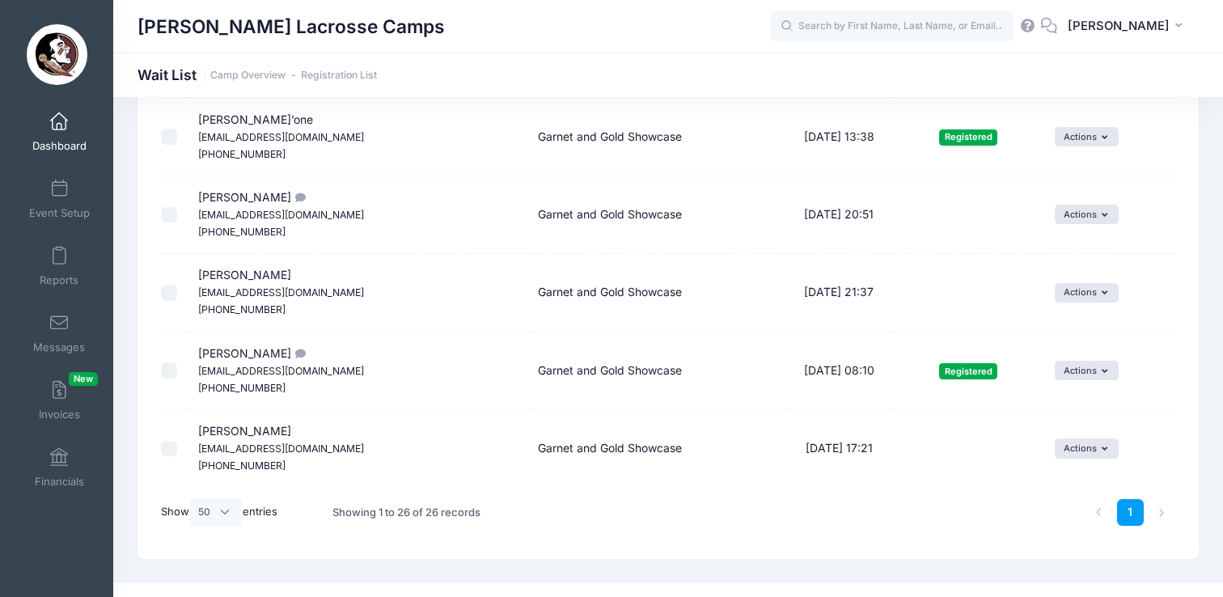
scroll to position [1815, 0]
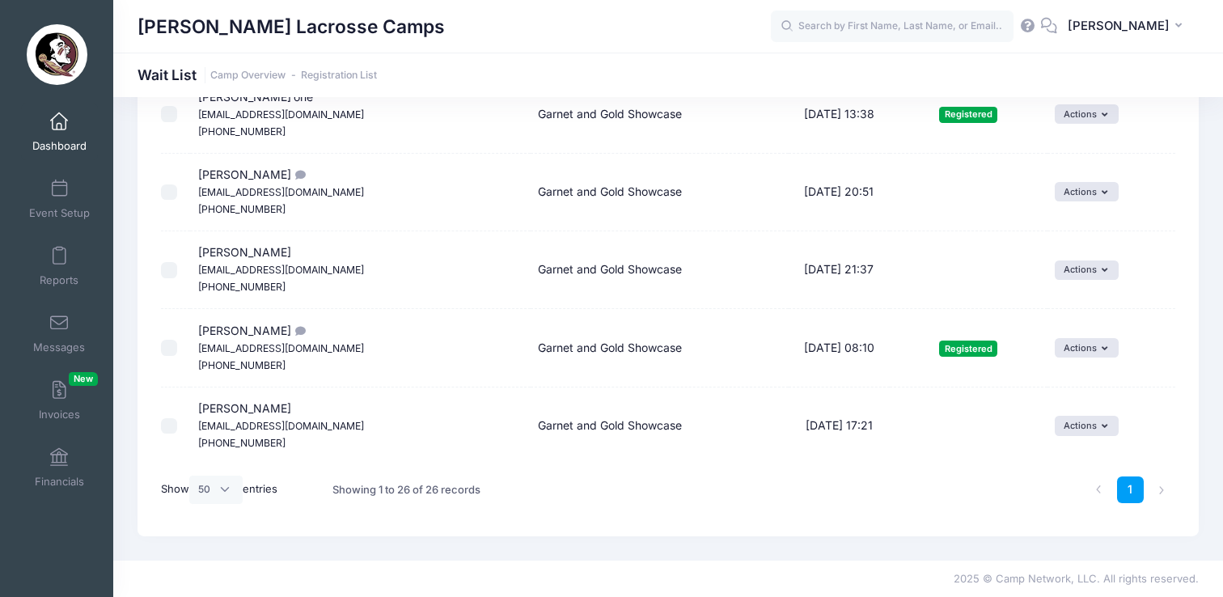
copy span "Izzy Wrobleski"
